Goal: Contribute content

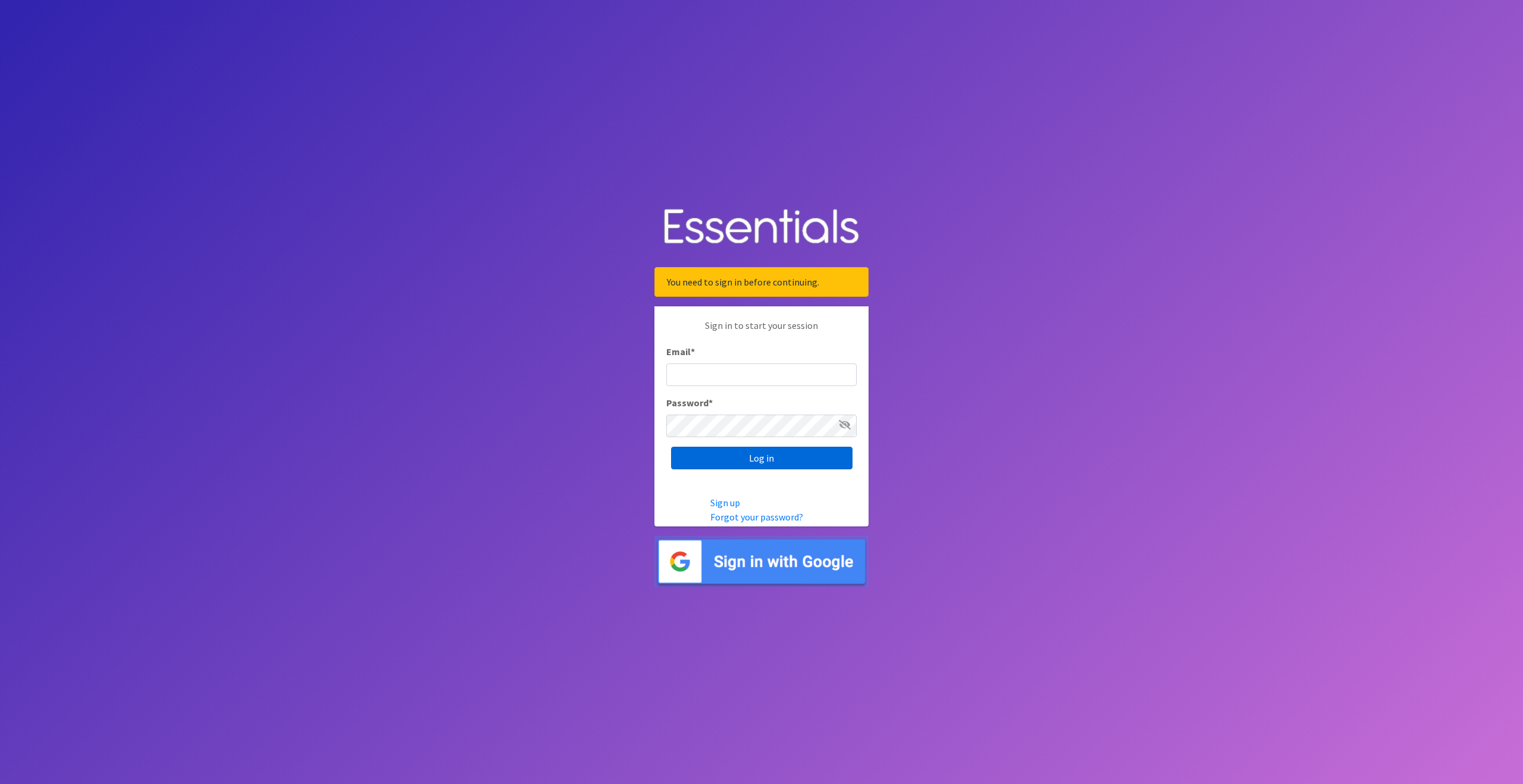
type input "outreach@carecollectiveswmi.org"
click at [774, 462] on input "Log in" at bounding box center [762, 458] width 181 height 23
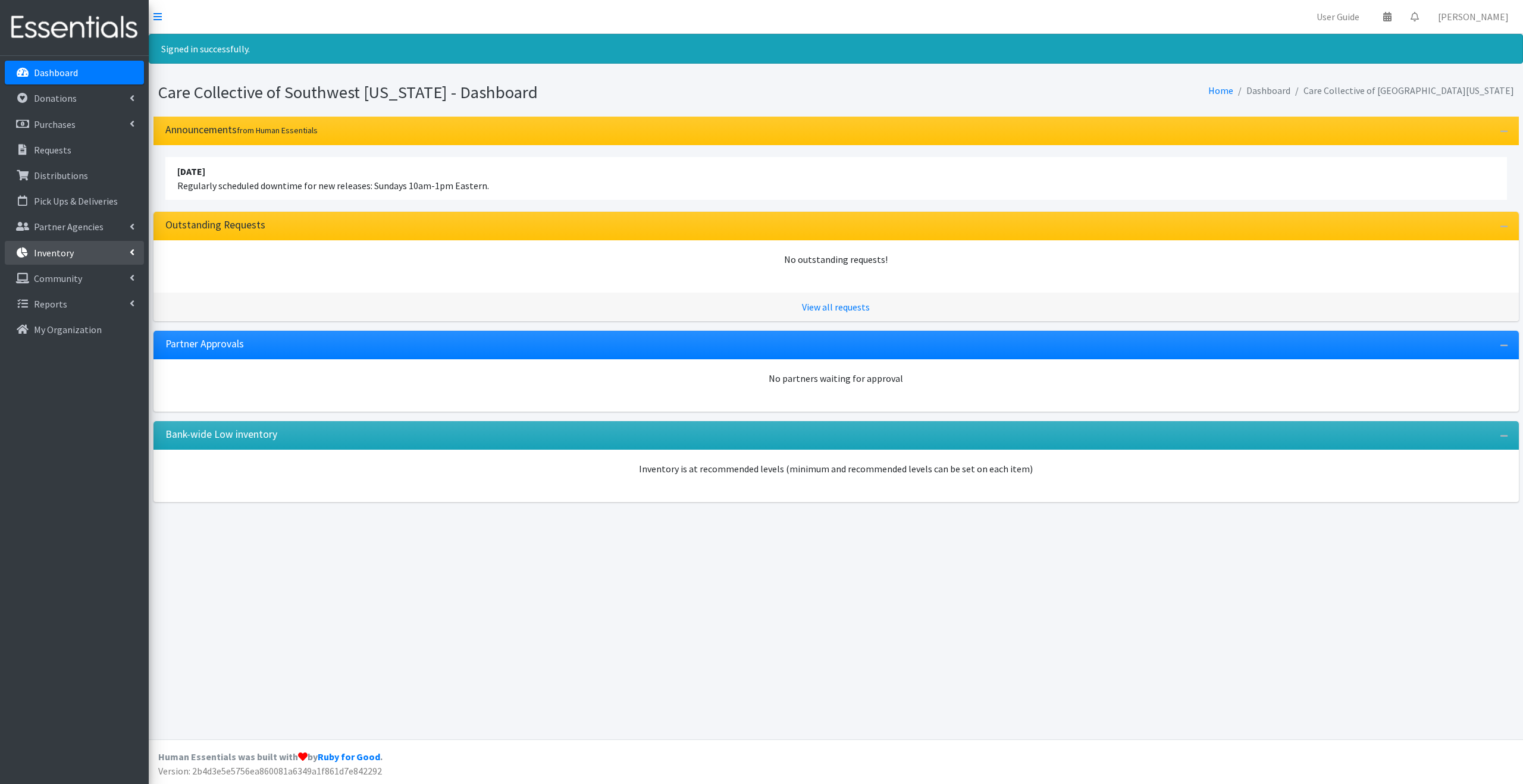
click at [97, 245] on link "Inventory" at bounding box center [75, 253] width 139 height 24
click at [59, 282] on link "Items & Inventory" at bounding box center [75, 278] width 139 height 24
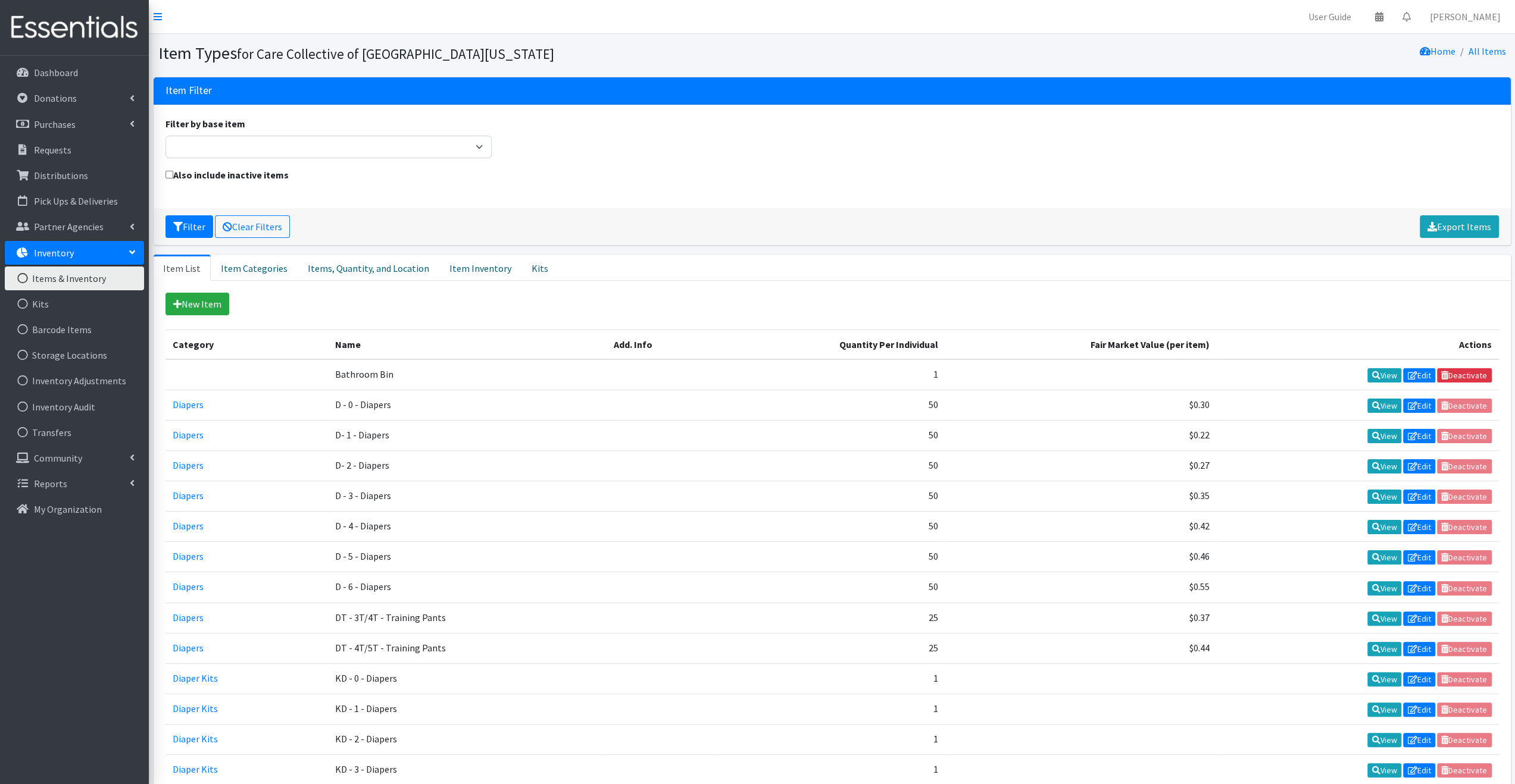
click at [381, 307] on div "New Item" at bounding box center [832, 303] width 1333 height 23
click at [342, 267] on link "Items, Quantity, and Location" at bounding box center [368, 268] width 142 height 26
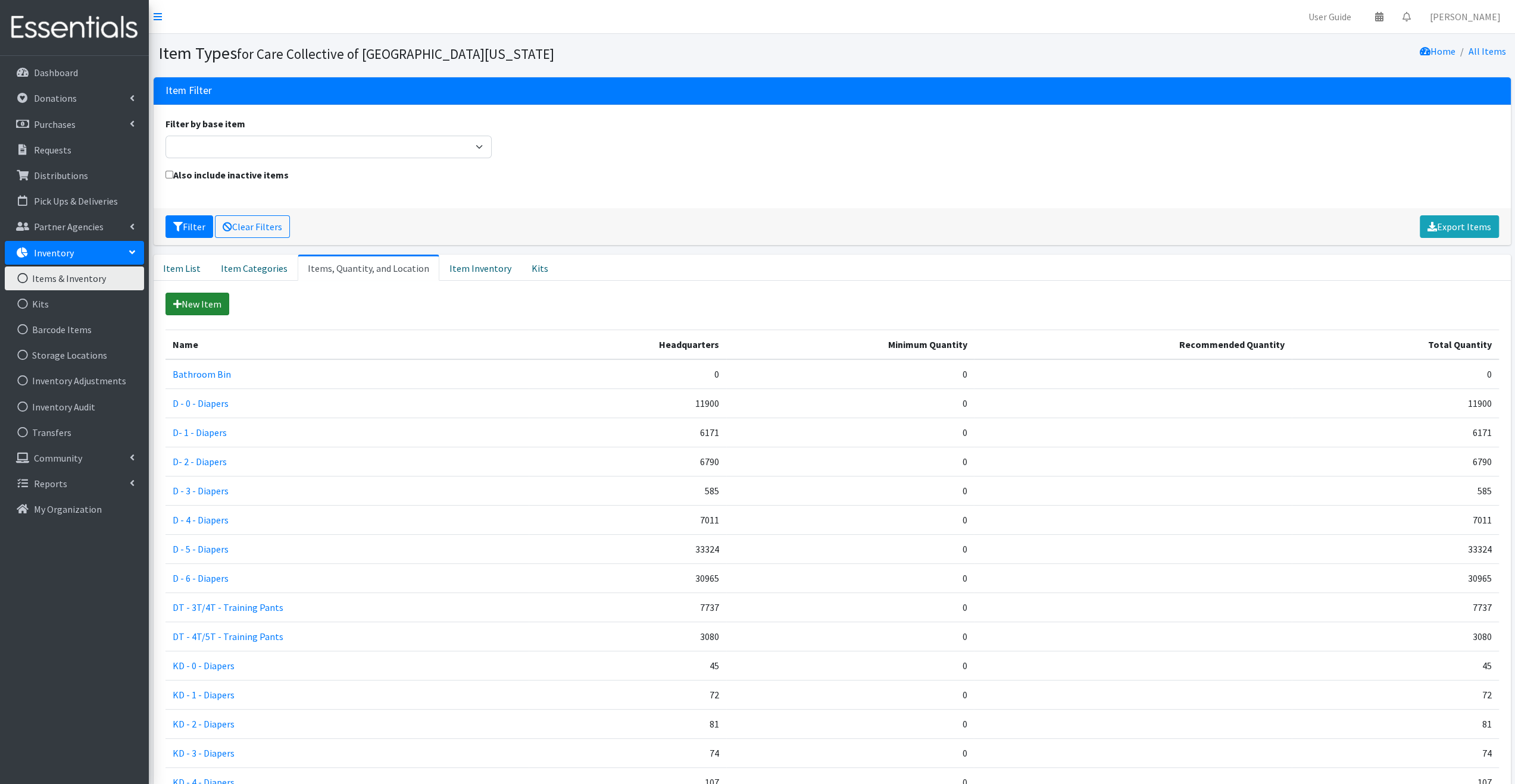
click at [210, 298] on link "New Item" at bounding box center [198, 303] width 64 height 23
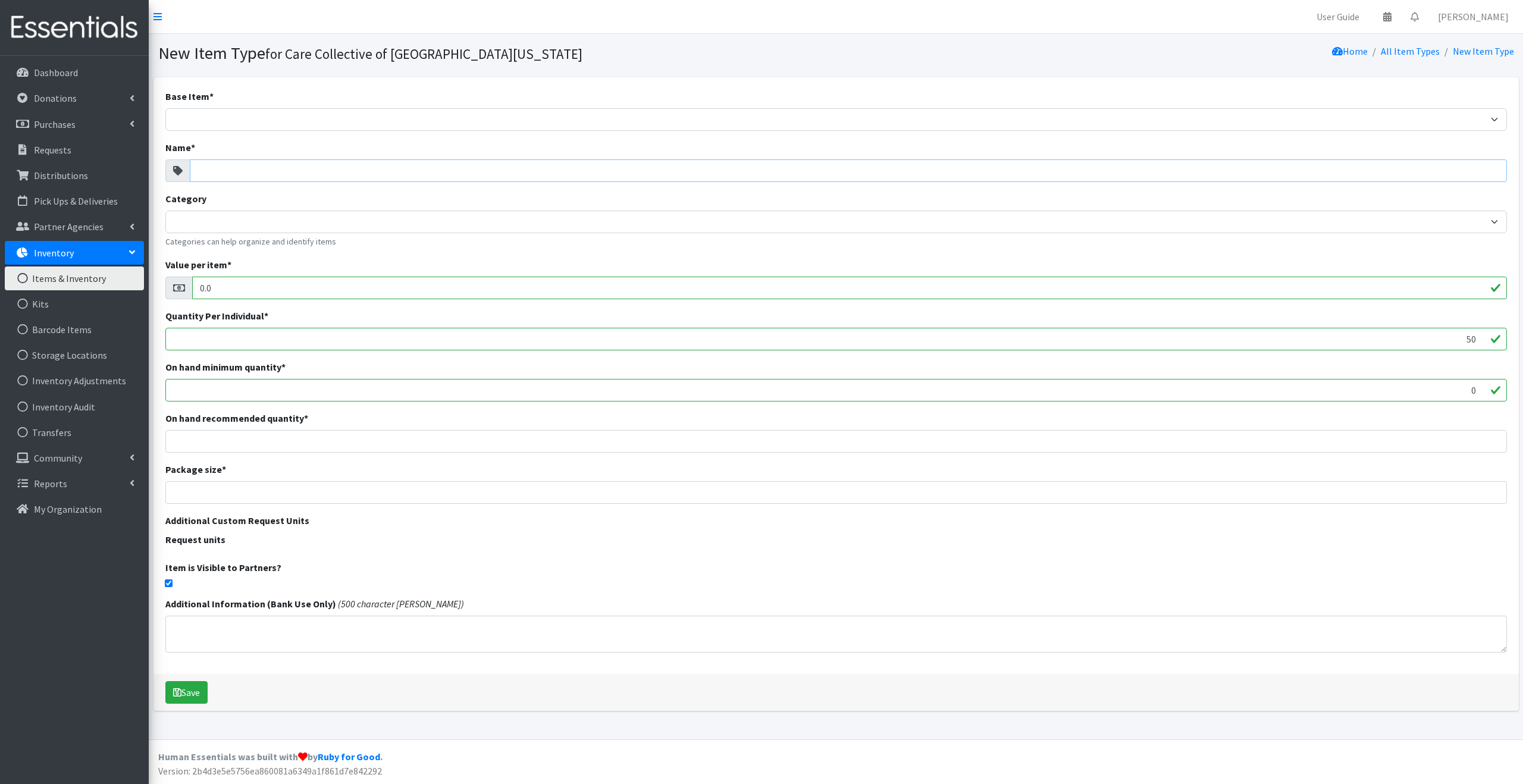
click at [264, 166] on input "Name *" at bounding box center [848, 171] width 1318 height 23
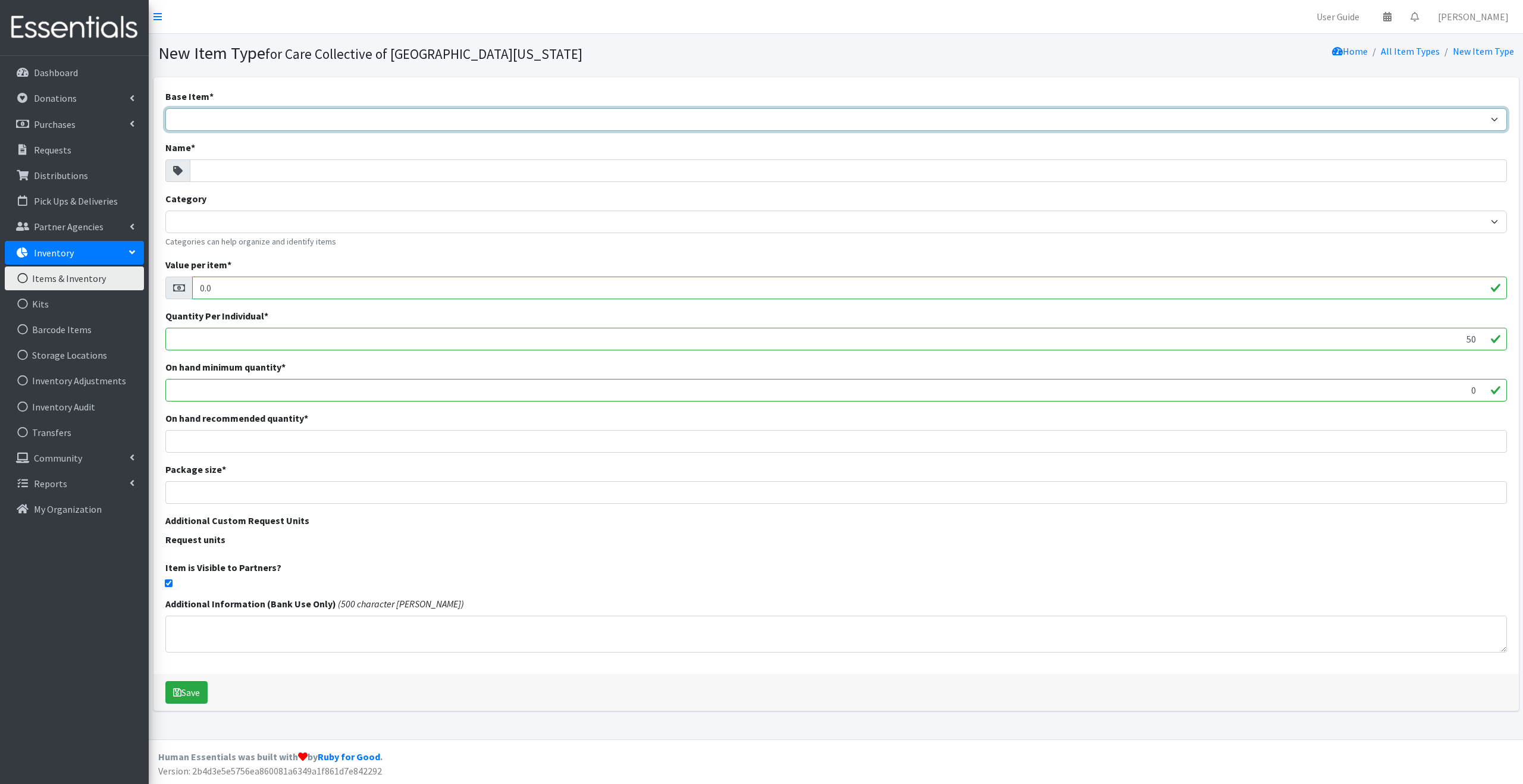
click at [251, 121] on select "Adult Briefs (Large/X-Large) Adult Briefs (Medium/Large) Adult Briefs (Small/Me…" at bounding box center [836, 119] width 1342 height 23
click at [314, 111] on select "Adult Briefs (Large/X-Large) Adult Briefs (Medium/Large) Adult Briefs (Small/Me…" at bounding box center [836, 119] width 1342 height 23
click at [282, 114] on select "Adult Briefs (Large/X-Large) Adult Briefs (Medium/Large) Adult Briefs (Small/Me…" at bounding box center [836, 119] width 1342 height 23
click at [282, 122] on select "Adult Briefs (Large/X-Large) Adult Briefs (Medium/Large) Adult Briefs (Small/Me…" at bounding box center [836, 119] width 1342 height 23
